Goal: Complete application form: Complete application form

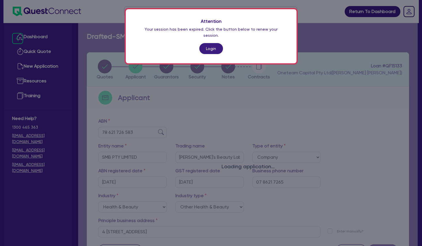
select select "COMPANY"
select select "HEALTH_BEAUTY"
select select "OTHER_HEALTH_BEAUTY"
click at [209, 43] on link "Login" at bounding box center [211, 48] width 24 height 11
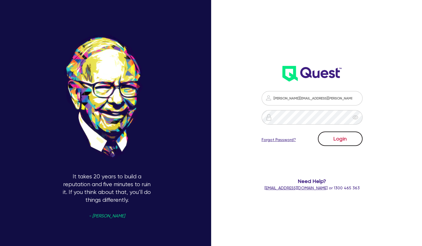
click at [332, 136] on button "Login" at bounding box center [340, 138] width 45 height 14
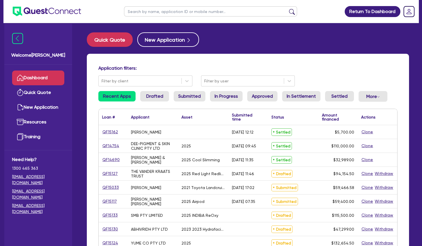
click at [163, 12] on input "text" at bounding box center [210, 11] width 173 height 10
type input "smb"
click at [287, 9] on button "submit" at bounding box center [291, 13] width 9 height 8
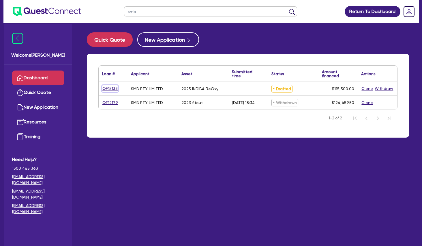
click at [112, 88] on link "QF15133" at bounding box center [110, 88] width 16 height 7
select select "TERTIARY_ASSETS"
select select "BEAUTY_EQUIPMENT"
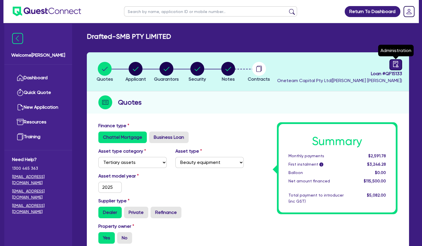
click at [394, 61] on icon "audit" at bounding box center [395, 64] width 5 height 6
select select "DRAFTED_NEW"
select select "Other"
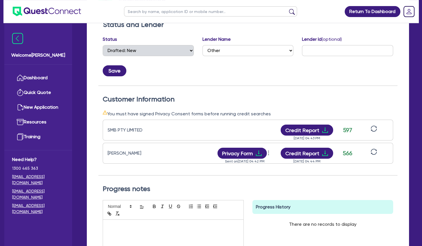
scroll to position [103, 0]
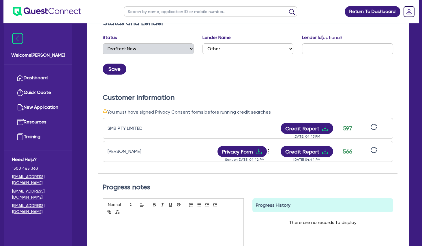
click at [252, 157] on div "Sent on [DATE] 04:42 PM" at bounding box center [245, 157] width 58 height 0
click at [252, 150] on button "Privacy Form" at bounding box center [243, 151] width 50 height 11
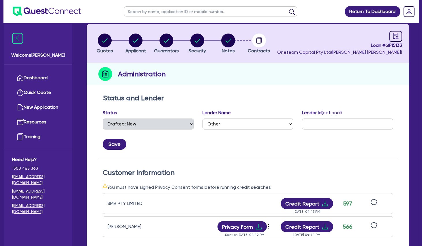
scroll to position [0, 0]
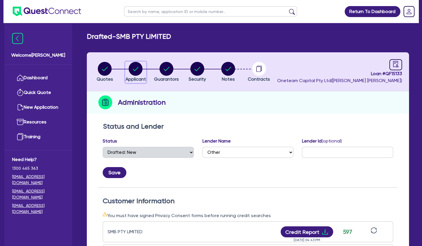
click at [140, 72] on circle "button" at bounding box center [136, 69] width 14 height 14
select select "COMPANY"
select select "HEALTH_BEAUTY"
select select "OTHER_HEALTH_BEAUTY"
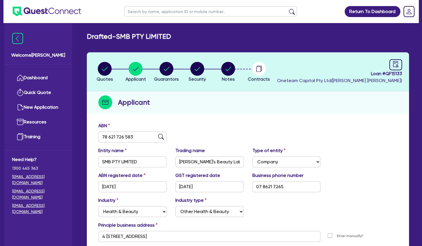
click at [163, 10] on input "text" at bounding box center [210, 11] width 173 height 10
type input "[PERSON_NAME]"
click button "submit" at bounding box center [291, 13] width 9 height 8
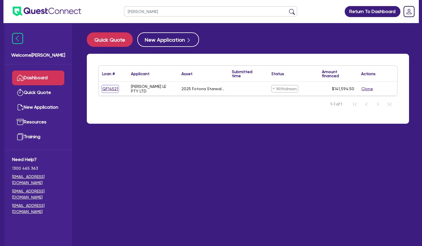
click at [112, 89] on link "QF14521" at bounding box center [110, 88] width 16 height 7
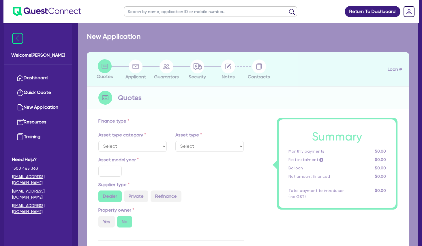
select select "TERTIARY_ASSETS"
type input "2025"
type input "170,390"
type input "30,000"
type input "4"
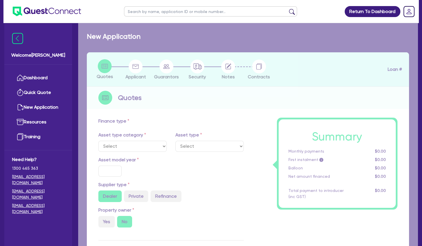
type input "5,663.78"
type input "30"
type input "500"
select select "BEAUTY_EQUIPMENT"
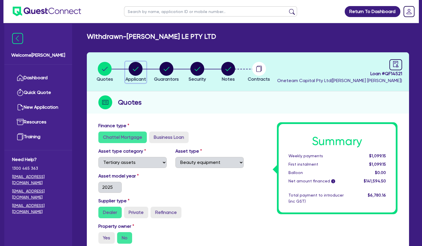
click at [139, 69] on circle "button" at bounding box center [136, 69] width 14 height 14
select select "COMPANY"
select select "HEALTH_BEAUTY"
select select "HAIR_BEAUTY_SALONS"
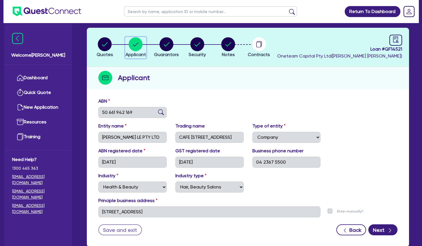
scroll to position [18, 0]
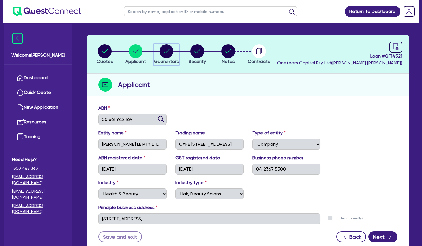
click at [165, 53] on circle "button" at bounding box center [167, 51] width 14 height 14
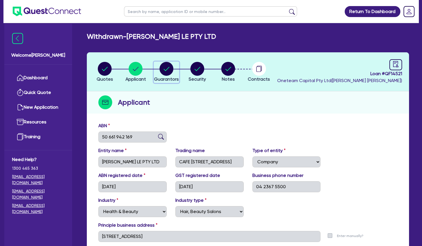
select select "MRS"
select select "QLD"
select select "MARRIED"
select select "PROPERTY"
select select "MORTGAGE"
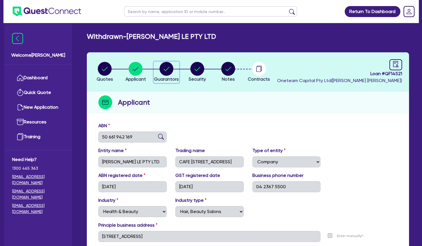
select select "MR"
select select "QLD"
select select "MARRIED"
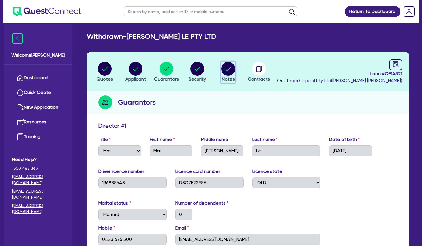
click at [226, 68] on circle "button" at bounding box center [228, 69] width 14 height 14
select select "Other"
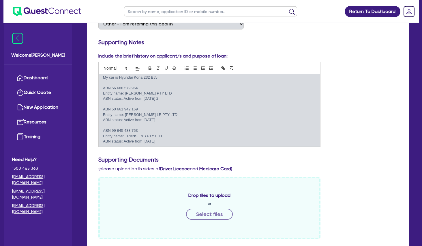
scroll to position [52, 0]
click at [150, 122] on p at bounding box center [209, 124] width 213 height 5
click at [167, 131] on p "ABN 99 645 433 763" at bounding box center [209, 129] width 213 height 5
click at [141, 105] on p "ABN 50 661 942 169" at bounding box center [209, 107] width 213 height 5
drag, startPoint x: 144, startPoint y: 107, endPoint x: 112, endPoint y: 107, distance: 32.0
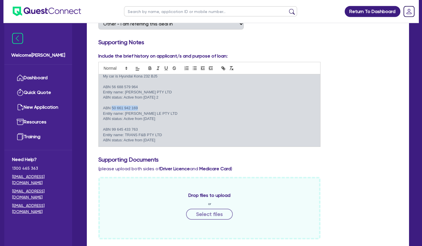
click at [112, 107] on p "ABN 50 661 942 169" at bounding box center [209, 107] width 213 height 5
copy p "50 661 942 169"
click at [145, 107] on p "ABN 50 661 942 169" at bounding box center [209, 107] width 213 height 5
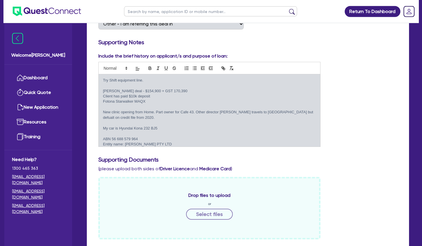
scroll to position [0, 0]
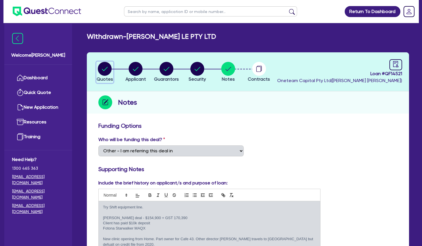
click at [107, 67] on circle "button" at bounding box center [105, 69] width 14 height 14
select select "TERTIARY_ASSETS"
select select "BEAUTY_EQUIPMENT"
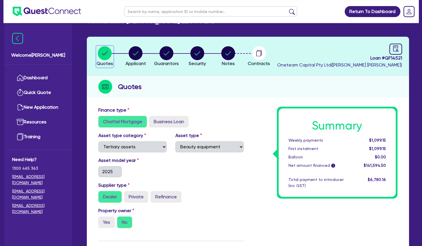
scroll to position [12, 0]
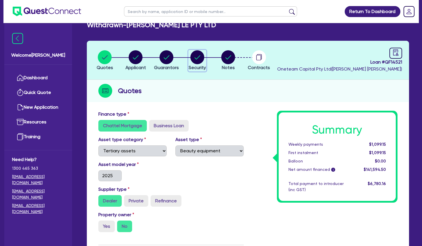
click at [199, 55] on circle "button" at bounding box center [197, 57] width 14 height 14
select select "TERTIARY_ASSETS"
select select "BEAUTY_EQUIPMENT"
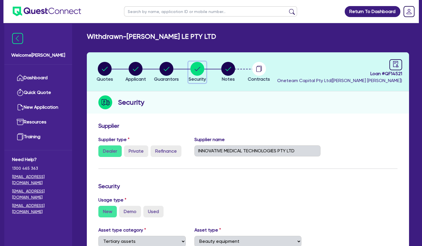
scroll to position [116, 0]
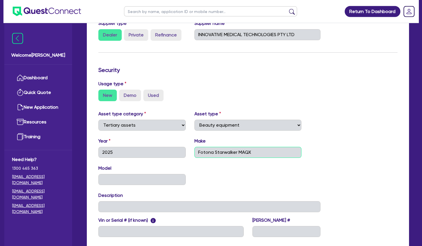
click at [214, 150] on input "Fotona Starwalker MAQX" at bounding box center [248, 152] width 107 height 11
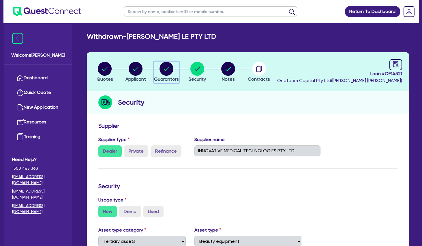
click at [166, 70] on icon "button" at bounding box center [167, 69] width 6 height 4
select select "MRS"
select select "QLD"
select select "MARRIED"
select select "PROPERTY"
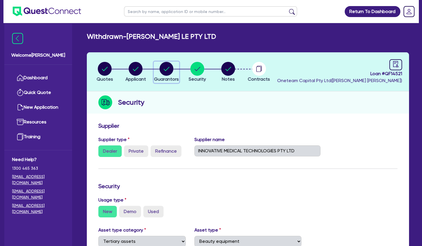
select select "MORTGAGE"
select select "MR"
select select "QLD"
select select "MARRIED"
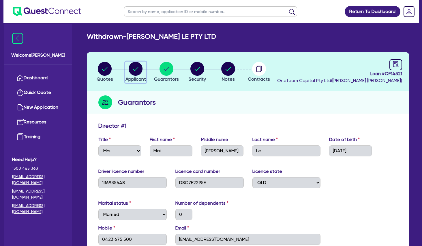
click at [134, 68] on circle "button" at bounding box center [136, 69] width 14 height 14
select select "COMPANY"
select select "HEALTH_BEAUTY"
select select "HAIR_BEAUTY_SALONS"
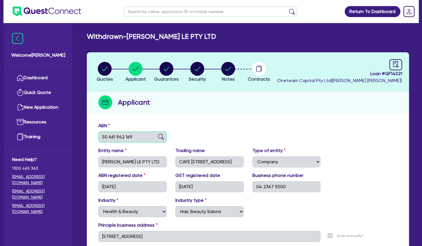
click at [124, 139] on input "50 661 942 169" at bounding box center [132, 136] width 68 height 11
click at [165, 67] on circle "button" at bounding box center [167, 69] width 14 height 14
select select "MRS"
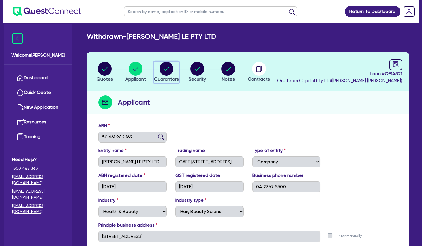
select select "QLD"
select select "MARRIED"
select select "PROPERTY"
select select "MORTGAGE"
select select "MR"
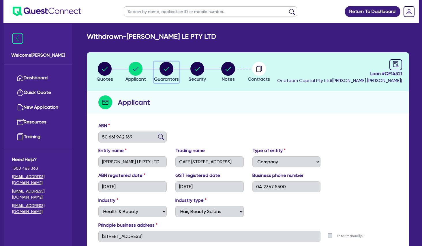
select select "QLD"
select select "MARRIED"
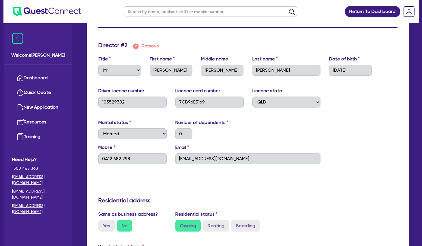
scroll to position [538, 0]
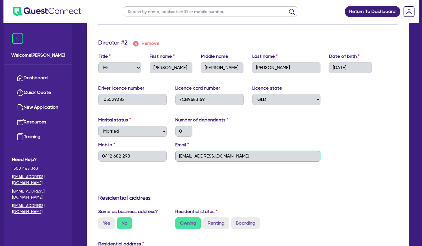
click at [196, 155] on input "[EMAIL_ADDRESS][DOMAIN_NAME]" at bounding box center [247, 155] width 145 height 11
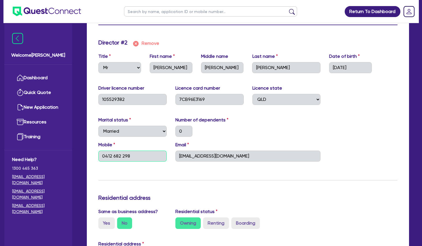
click at [120, 153] on input "0412 682 298" at bounding box center [132, 155] width 68 height 11
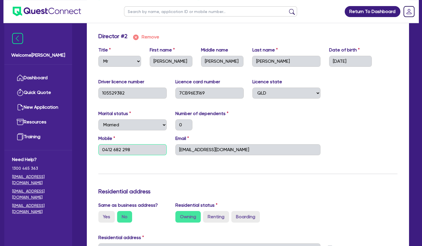
scroll to position [528, 0]
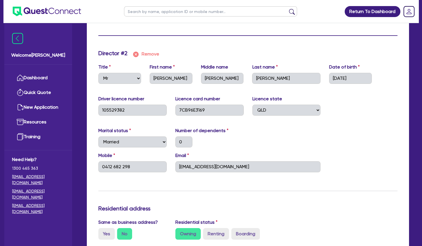
click at [165, 236] on div "Yes No" at bounding box center [132, 234] width 68 height 12
click at [195, 108] on input "7CB96E3169" at bounding box center [209, 109] width 68 height 11
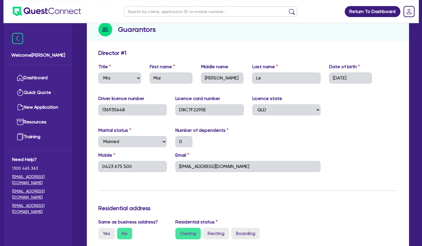
scroll to position [0, 0]
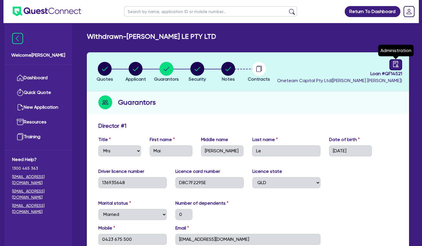
click at [395, 62] on icon "audit" at bounding box center [396, 64] width 6 height 6
select select "WITHDRAWN_BY_INTRODUCER"
select select "Other"
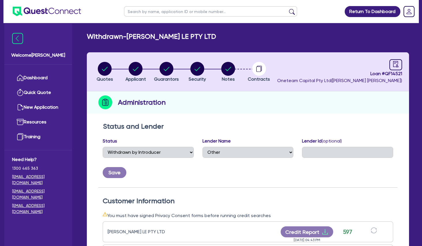
scroll to position [126, 0]
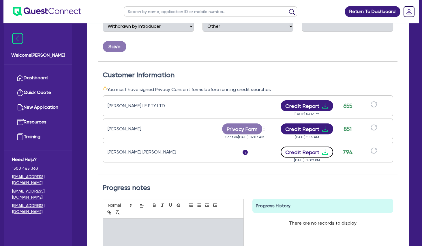
click at [330, 153] on button "Credit Report" at bounding box center [307, 151] width 53 height 11
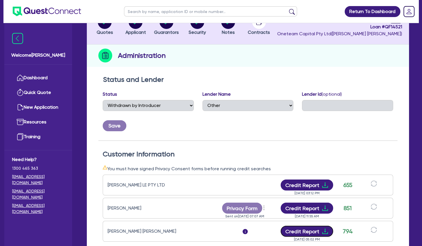
scroll to position [0, 0]
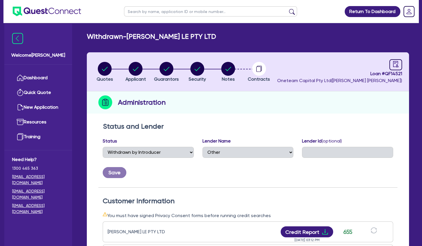
click at [144, 10] on input "text" at bounding box center [210, 11] width 173 height 10
type input "[PERSON_NAME]"
click button "submit" at bounding box center [291, 13] width 9 height 8
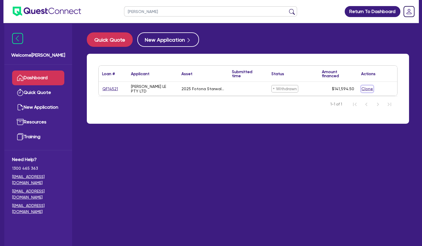
click at [367, 87] on button "Clone" at bounding box center [367, 88] width 12 height 7
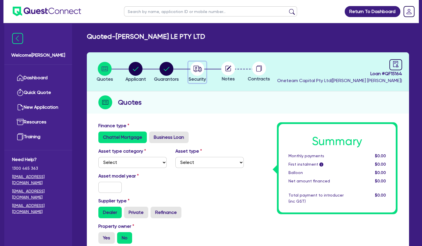
click at [198, 69] on circle "button" at bounding box center [197, 69] width 14 height 14
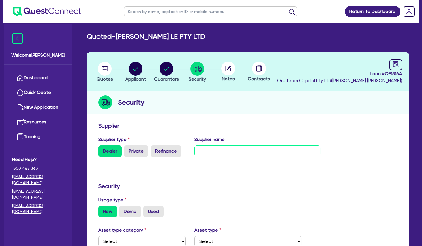
click at [235, 149] on input "text" at bounding box center [258, 150] width 126 height 11
type input "innovate"
click at [107, 63] on circle "button" at bounding box center [105, 69] width 14 height 14
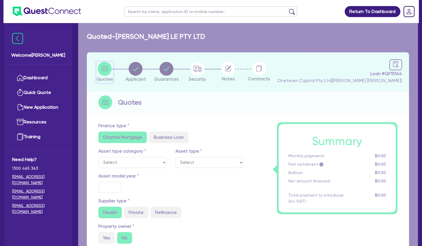
radio input "true"
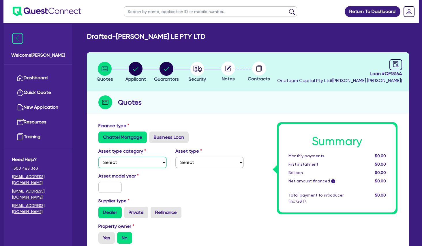
click at [98, 157] on select "Select Cars and light trucks Primary assets Secondary assets Tertiary assets" at bounding box center [132, 162] width 68 height 11
click option "Primary assets" at bounding box center [0, 0] width 0 height 0
click at [98, 157] on select "Select Cars and light trucks Primary assets Secondary assets Tertiary assets" at bounding box center [132, 162] width 68 height 11
select select "SECONDARY_ASSETS"
click option "Secondary assets" at bounding box center [0, 0] width 0 height 0
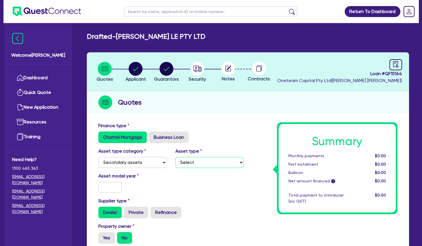
click at [175, 157] on select "Select Generators and compressors Engineering and toolmaking Woodworking and me…" at bounding box center [209, 162] width 68 height 11
select select "MEDICAL_DENTAL_LABORATORY_EQUIPMENT"
click option "Medical / dental / laboratory equipment" at bounding box center [0, 0] width 0 height 0
click at [110, 188] on input "text" at bounding box center [109, 187] width 23 height 11
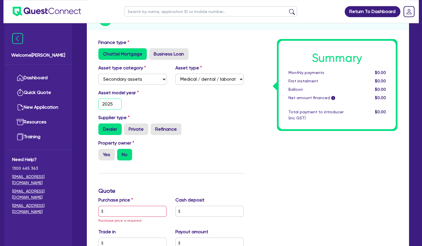
scroll to position [84, 0]
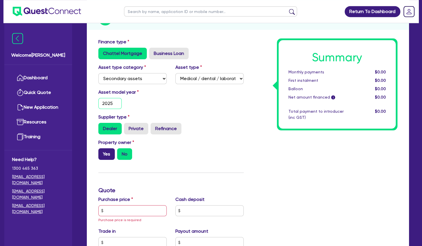
type input "2025"
click at [107, 150] on label "Yes" at bounding box center [106, 154] width 16 height 12
click at [102, 150] on input "Yes" at bounding box center [100, 150] width 4 height 4
radio input "true"
click at [121, 209] on input "text" at bounding box center [132, 210] width 68 height 11
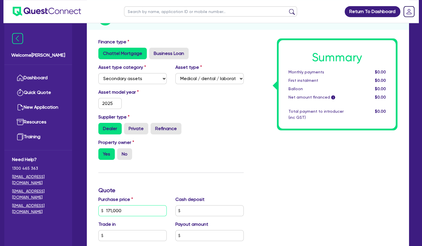
type input "171,000"
click at [199, 211] on input "text" at bounding box center [209, 210] width 68 height 11
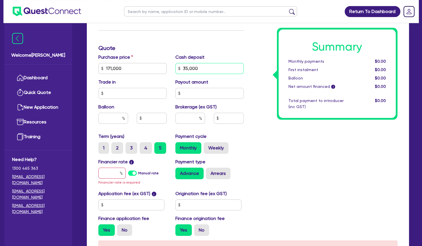
type input "35,000"
click at [110, 166] on div "Financier rate i Manual rate Financier rate is required" at bounding box center [132, 171] width 77 height 27
click at [110, 172] on input "text" at bounding box center [111, 172] width 27 height 11
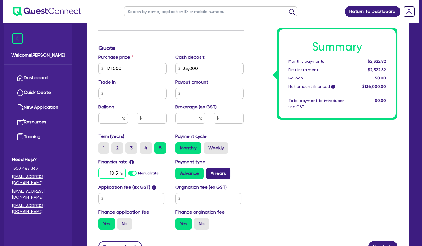
type input "10.5"
click at [218, 173] on label "Arrears" at bounding box center [218, 173] width 25 height 12
click at [210, 171] on input "Arrears" at bounding box center [208, 169] width 4 height 4
radio input "true"
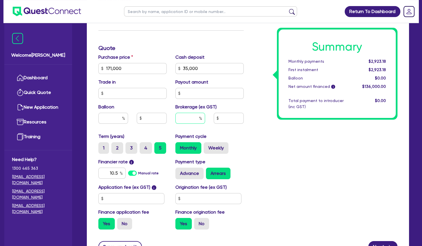
click at [190, 116] on input "text" at bounding box center [190, 118] width 30 height 11
type input "5"
click at [271, 147] on div "Summary Monthly payments $2,923.18 First instalment $2,923.18 Balloon $0.00 Net…" at bounding box center [325, 64] width 154 height 337
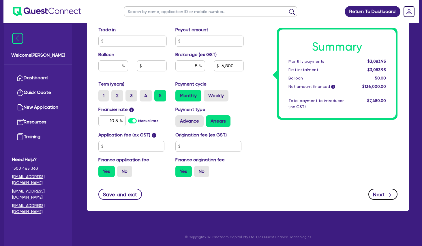
click at [380, 196] on button "Next" at bounding box center [383, 193] width 29 height 11
type input "6,800"
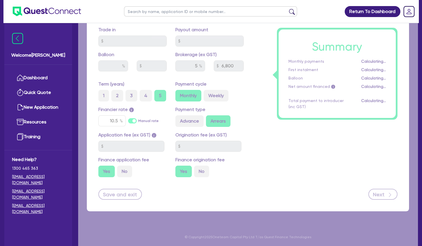
select select "COMPANY"
select select "HEALTH_BEAUTY"
select select "HAIR_BEAUTY_SALONS"
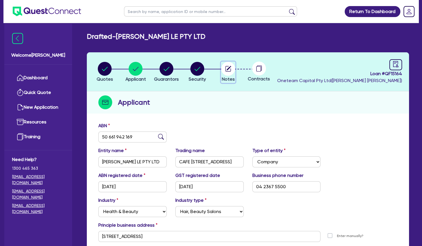
click at [230, 64] on circle "button" at bounding box center [228, 69] width 14 height 14
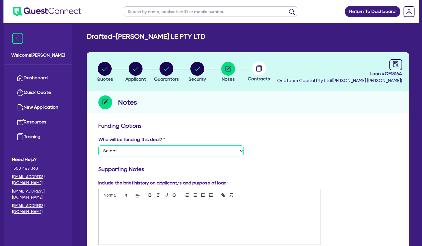
click at [98, 145] on select "Select I want Quest to fund 100% I will fund 100% I will co-fund with Quest Oth…" at bounding box center [170, 150] width 145 height 11
select select "Other"
click option "Other - I am referring this deal in" at bounding box center [0, 0] width 0 height 0
click at [147, 208] on p at bounding box center [209, 206] width 213 height 5
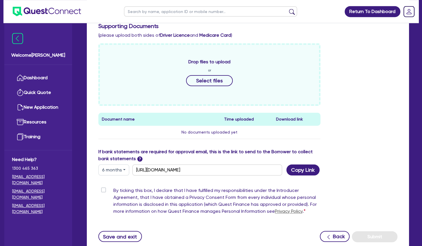
scroll to position [232, 0]
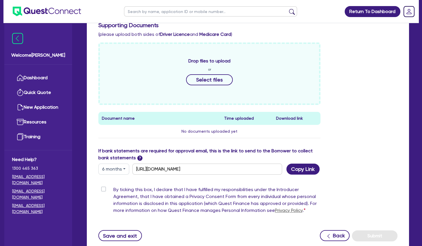
click at [112, 168] on button "6 months" at bounding box center [113, 168] width 31 height 11
click at [114, 199] on link "12 months" at bounding box center [122, 203] width 46 height 11
type input "[URL][DOMAIN_NAME]"
click at [113, 188] on label "By ticking this box, I declare that I have fulfilled my responsibilities under …" at bounding box center [216, 201] width 207 height 30
click at [103, 188] on input "By ticking this box, I declare that I have fulfilled my responsibilities under …" at bounding box center [100, 188] width 5 height 5
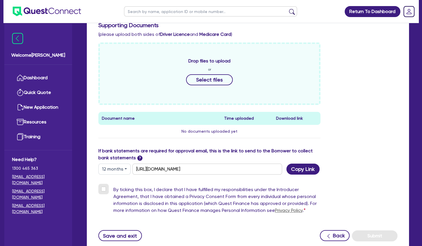
checkbox input "true"
click at [302, 166] on button "Copy Link" at bounding box center [303, 168] width 33 height 11
